Goal: Transaction & Acquisition: Purchase product/service

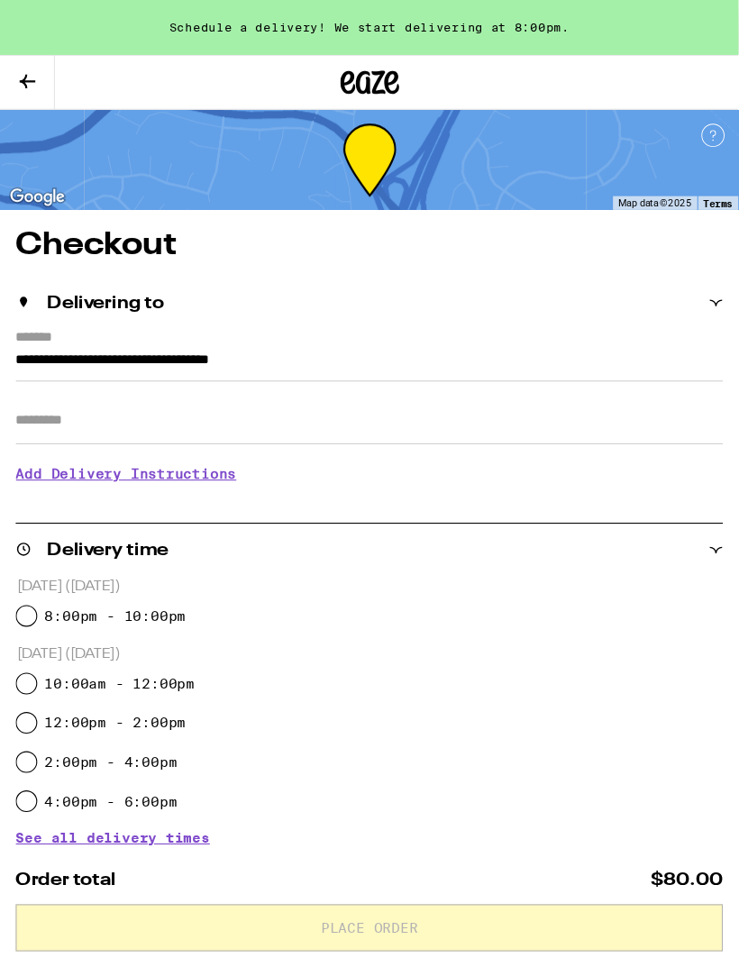
click at [23, 77] on icon at bounding box center [25, 74] width 14 height 13
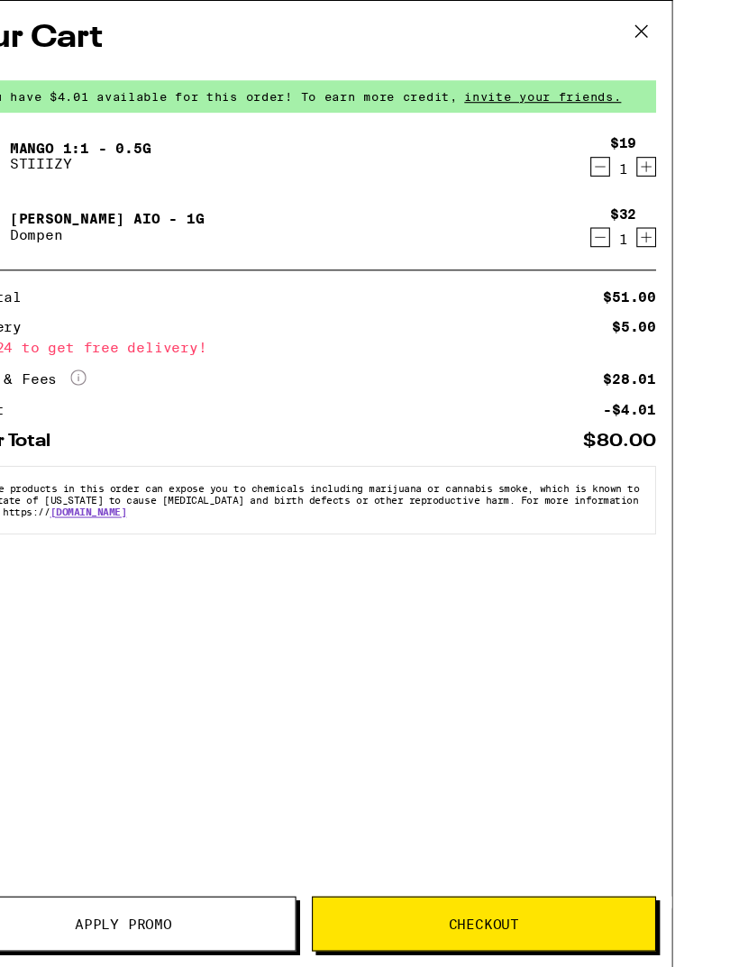
click at [636, 19] on icon at bounding box center [649, 28] width 27 height 27
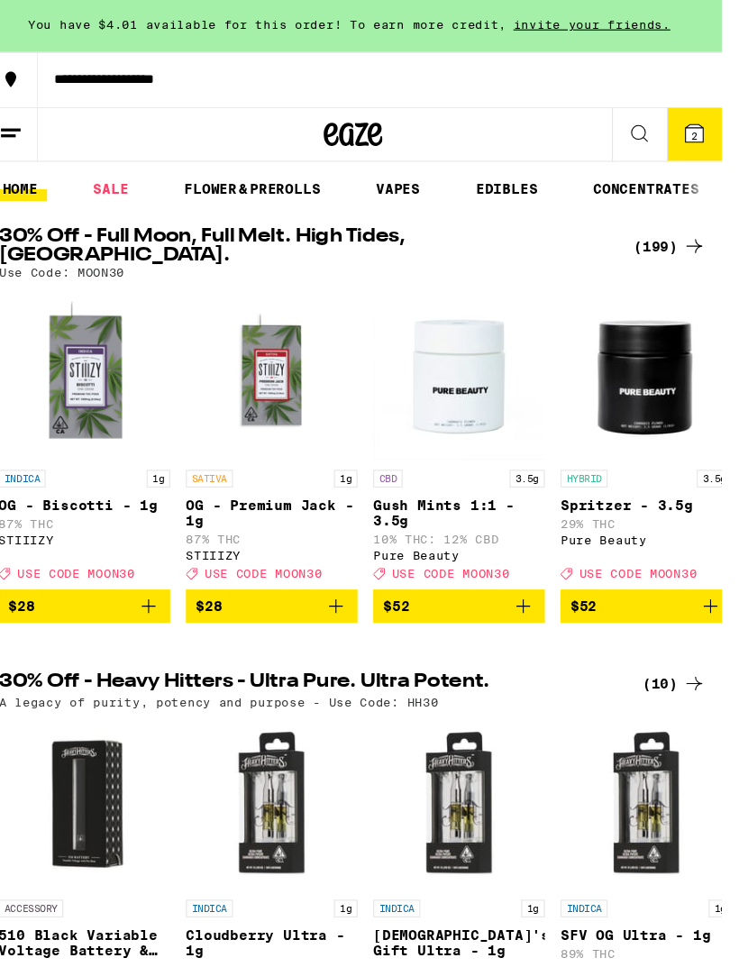
click at [628, 103] on button at bounding box center [602, 127] width 50 height 50
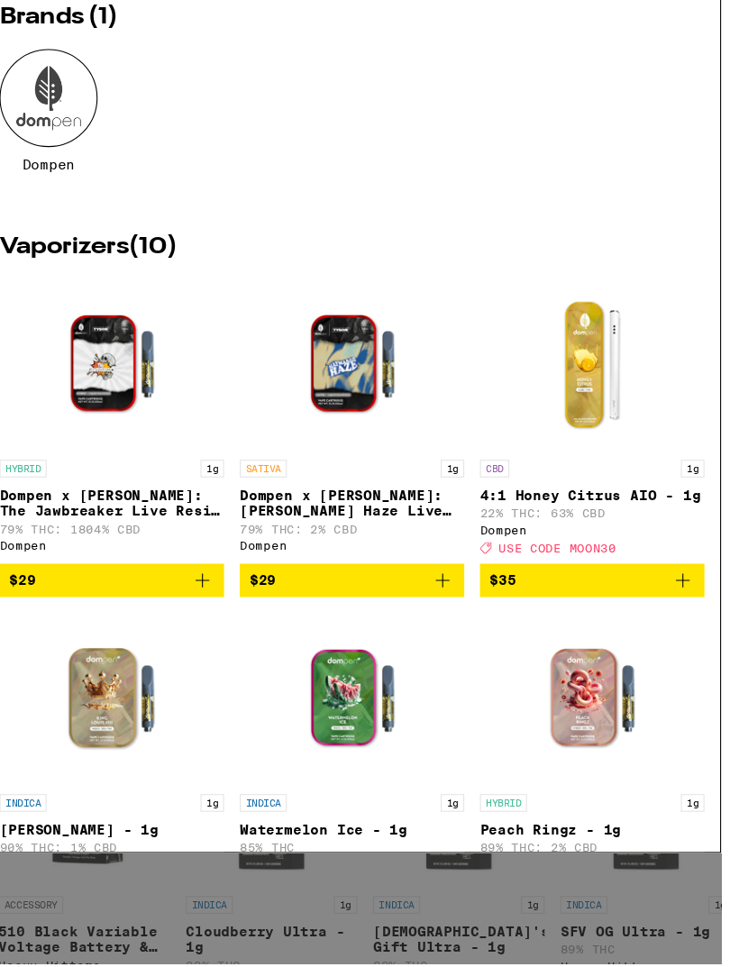
type input "Dompen"
click at [54, 188] on div at bounding box center [60, 195] width 90 height 90
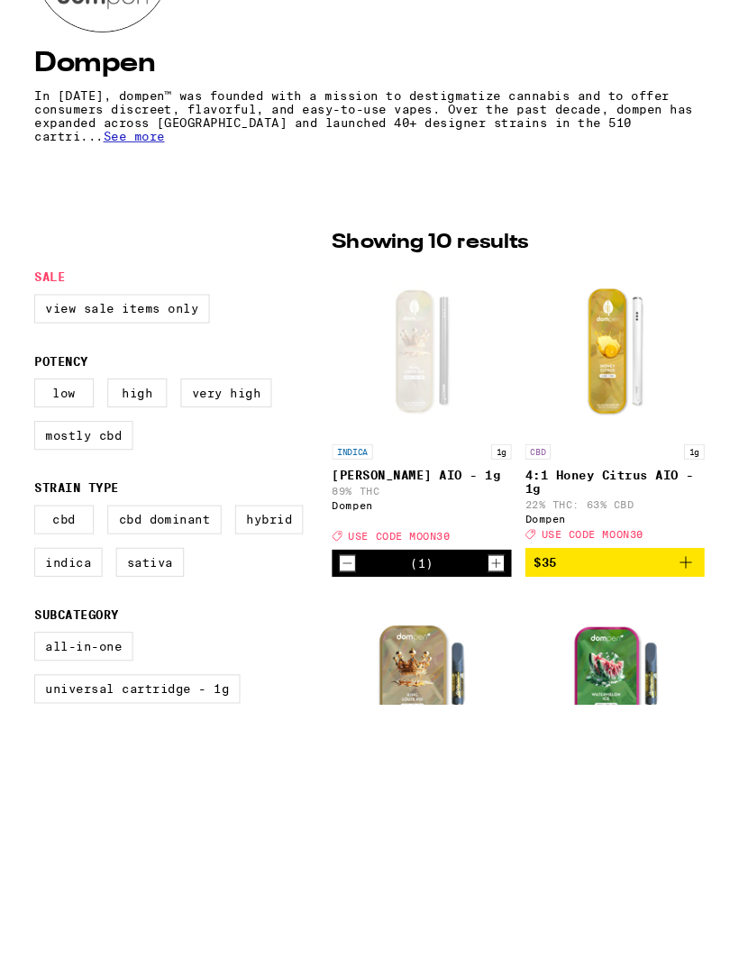
scroll to position [444, 0]
